Goal: Navigation & Orientation: Find specific page/section

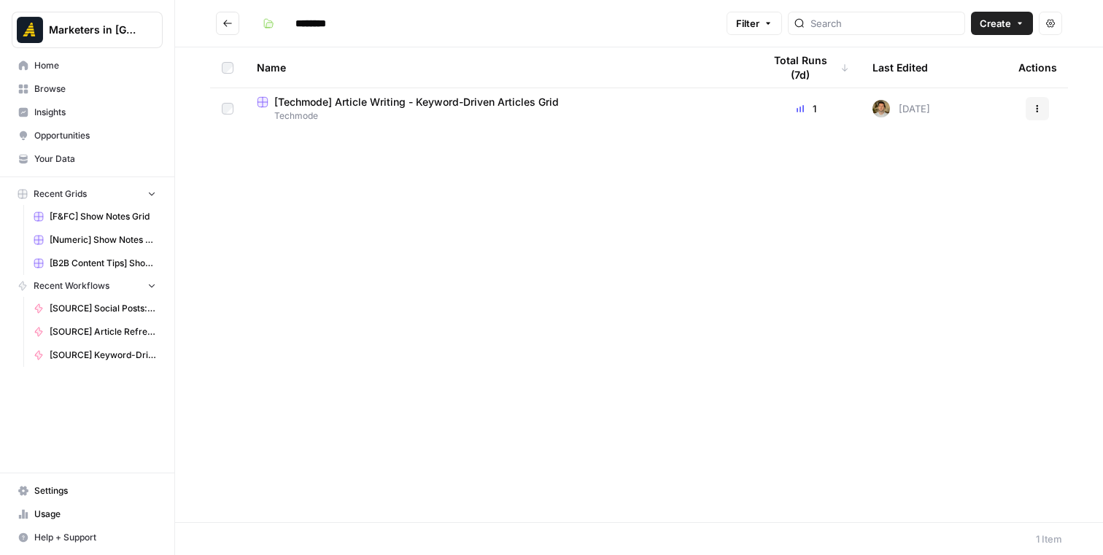
click at [387, 103] on span "[Techmode] Article Writing - Keyword-Driven Articles Grid" at bounding box center [416, 102] width 284 height 15
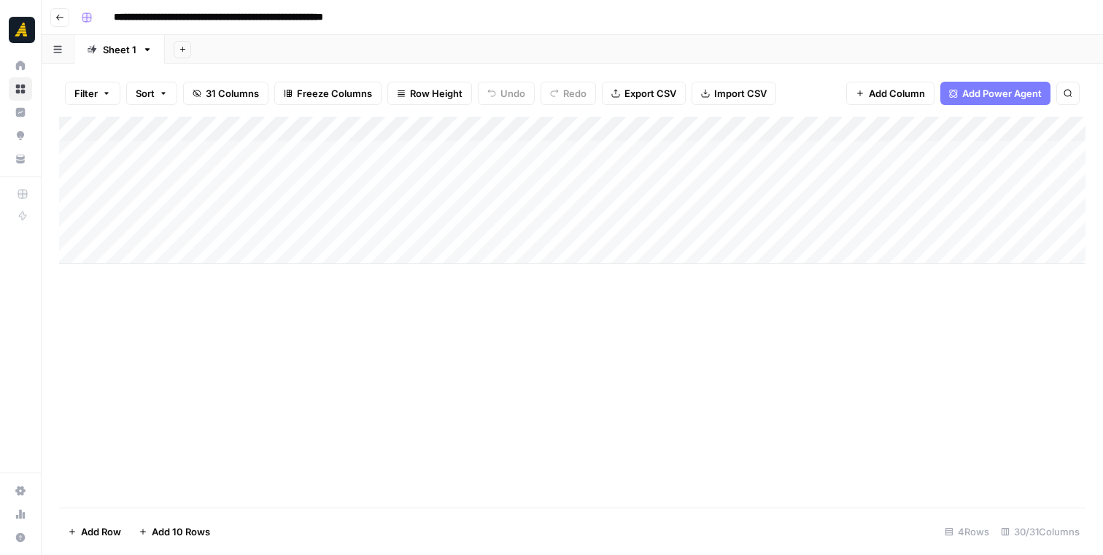
click at [622, 128] on div "Add Column" at bounding box center [572, 190] width 1026 height 147
click at [546, 44] on div "Add Sheet" at bounding box center [634, 49] width 938 height 29
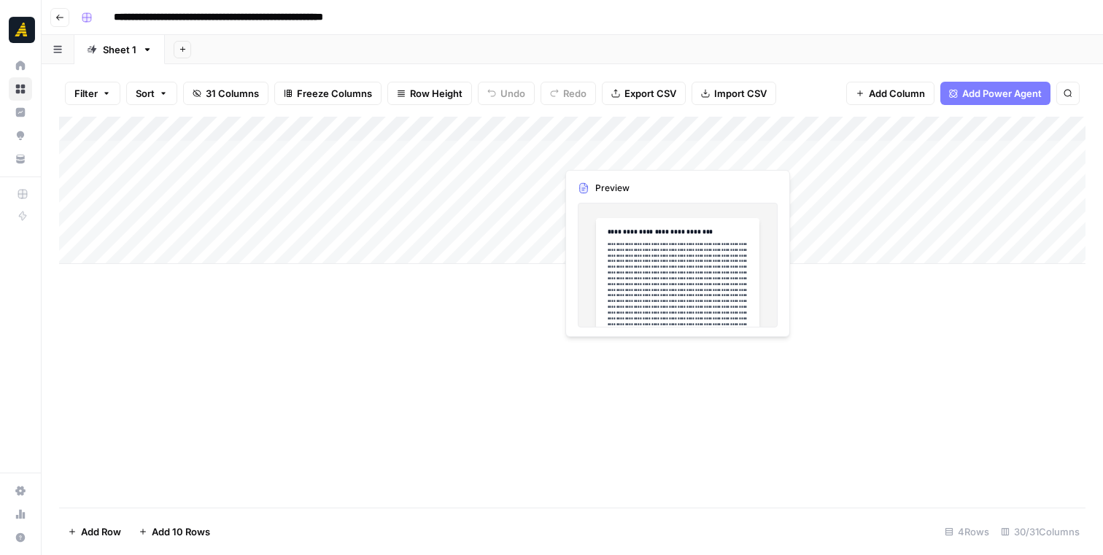
click at [607, 131] on div "Add Column" at bounding box center [572, 190] width 1026 height 147
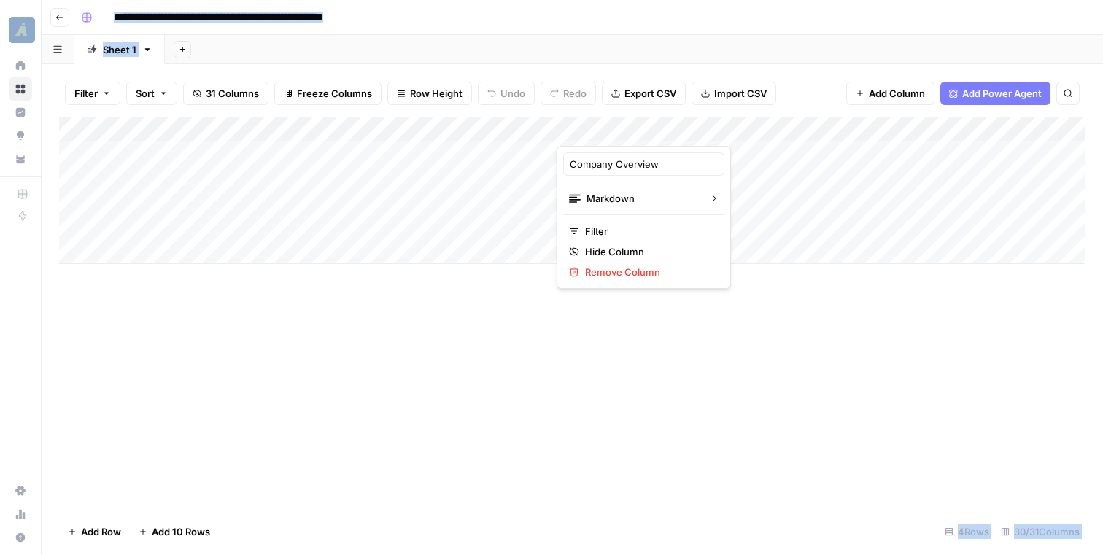
click at [607, 131] on div at bounding box center [634, 131] width 156 height 29
click at [589, 162] on input "Company Overview" at bounding box center [644, 164] width 148 height 15
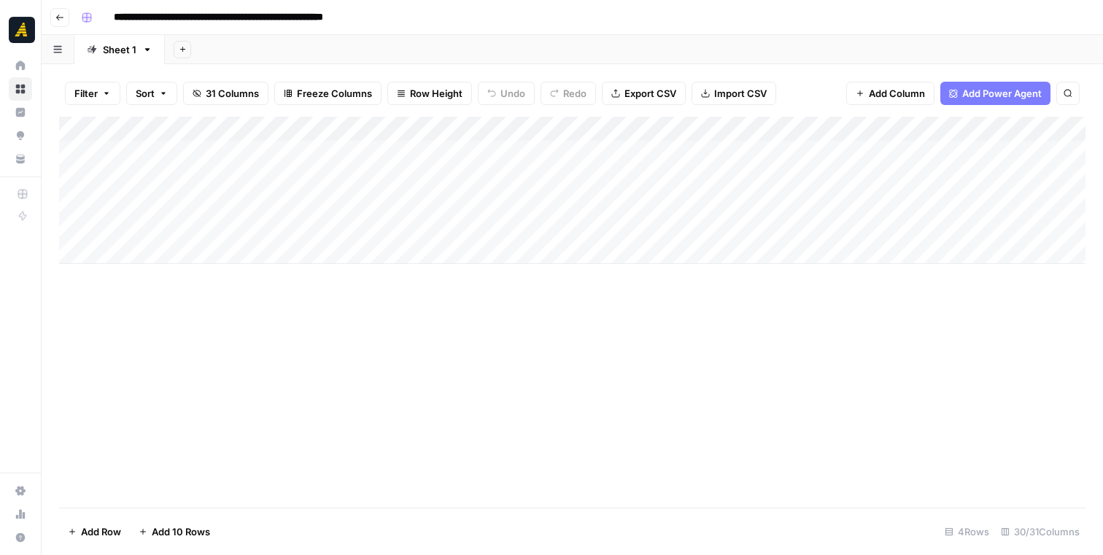
click at [872, 349] on div "Add Column" at bounding box center [572, 312] width 1026 height 391
click at [546, 127] on div "Add Column" at bounding box center [572, 190] width 1026 height 147
click at [570, 368] on div "Add Column" at bounding box center [572, 312] width 1026 height 391
click at [59, 23] on button "Go back" at bounding box center [59, 17] width 19 height 19
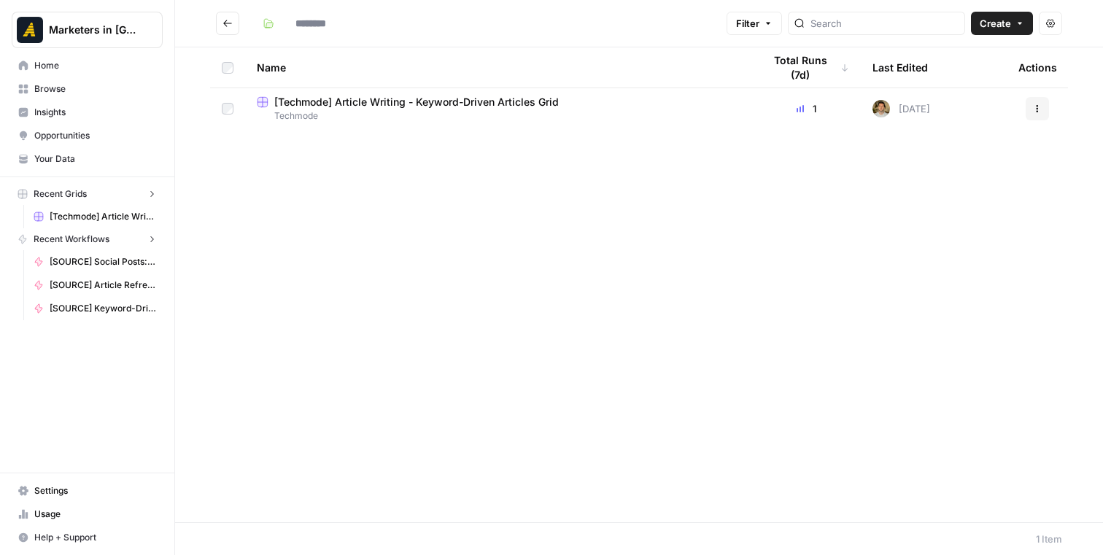
type input "********"
click at [230, 18] on icon "Go back" at bounding box center [227, 23] width 10 height 10
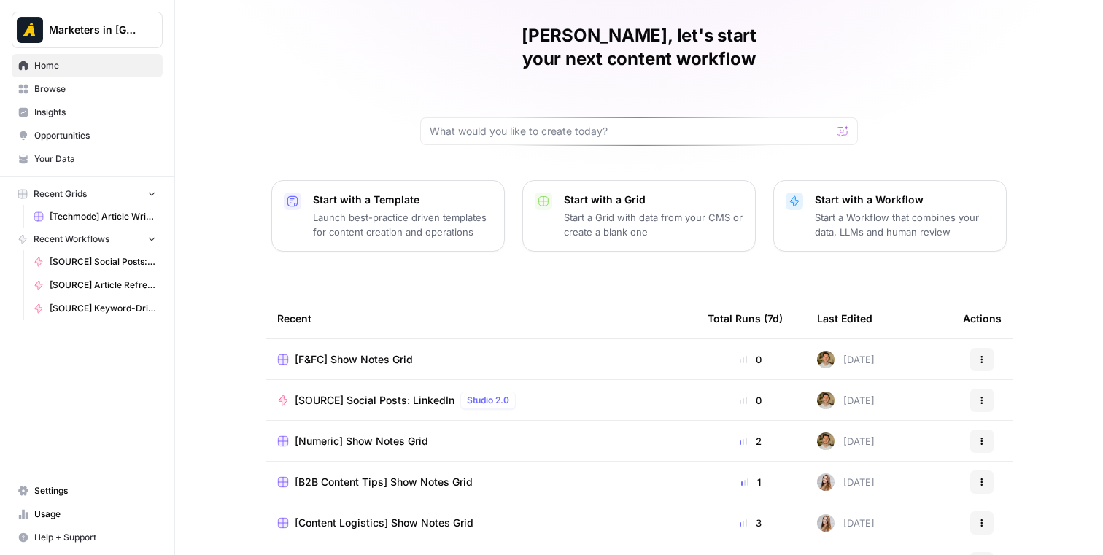
scroll to position [116, 0]
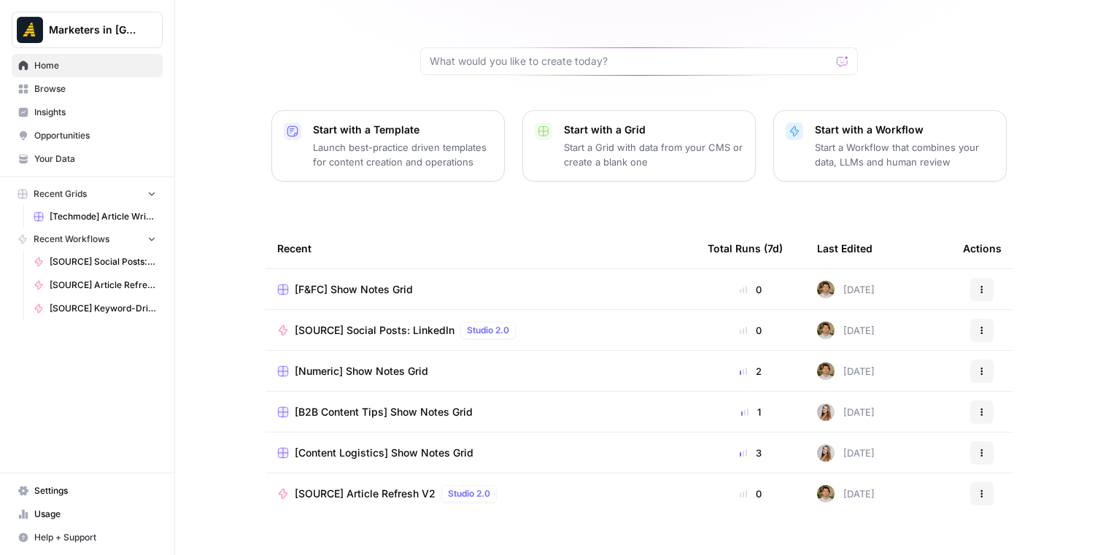
click at [82, 240] on span "Recent Workflows" at bounding box center [72, 239] width 76 height 13
click at [67, 108] on span "Insights" at bounding box center [95, 112] width 122 height 13
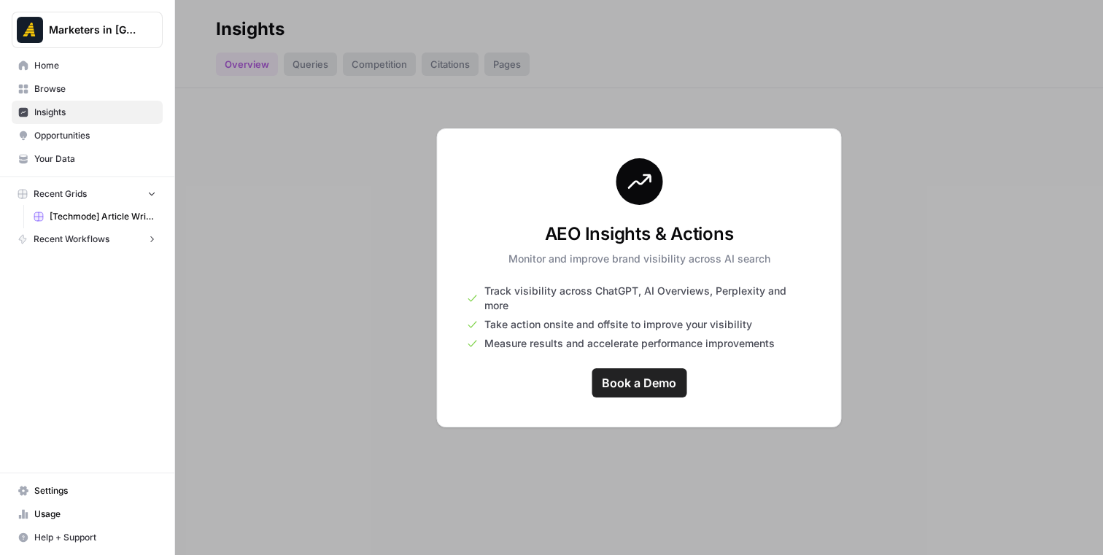
click at [73, 131] on span "Opportunities" at bounding box center [95, 135] width 122 height 13
click at [355, 153] on div at bounding box center [639, 277] width 928 height 555
click at [100, 147] on link "Your Data" at bounding box center [87, 158] width 151 height 23
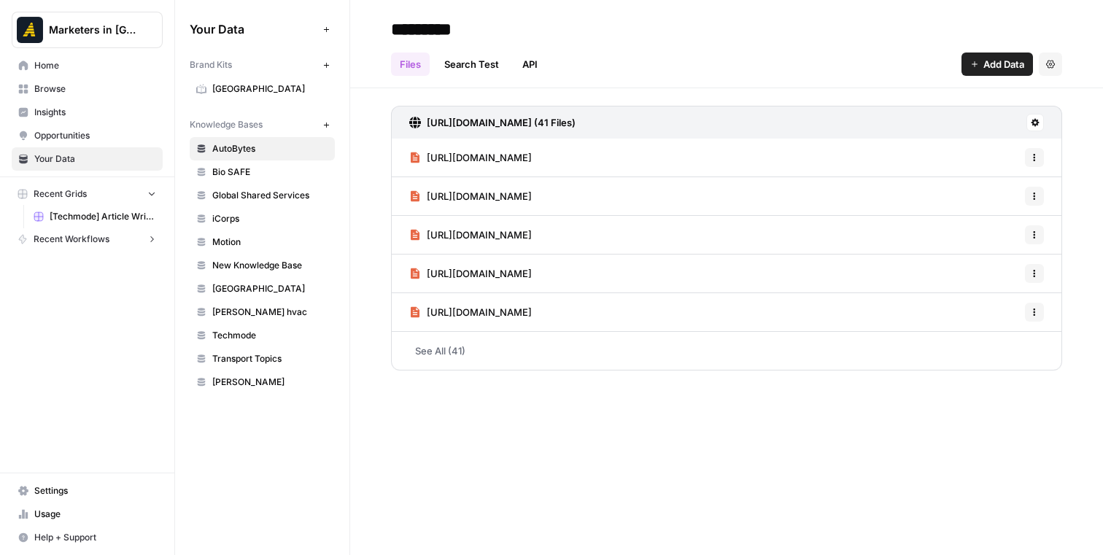
click at [247, 86] on span "[GEOGRAPHIC_DATA]" at bounding box center [270, 88] width 116 height 13
